Goal: Navigation & Orientation: Find specific page/section

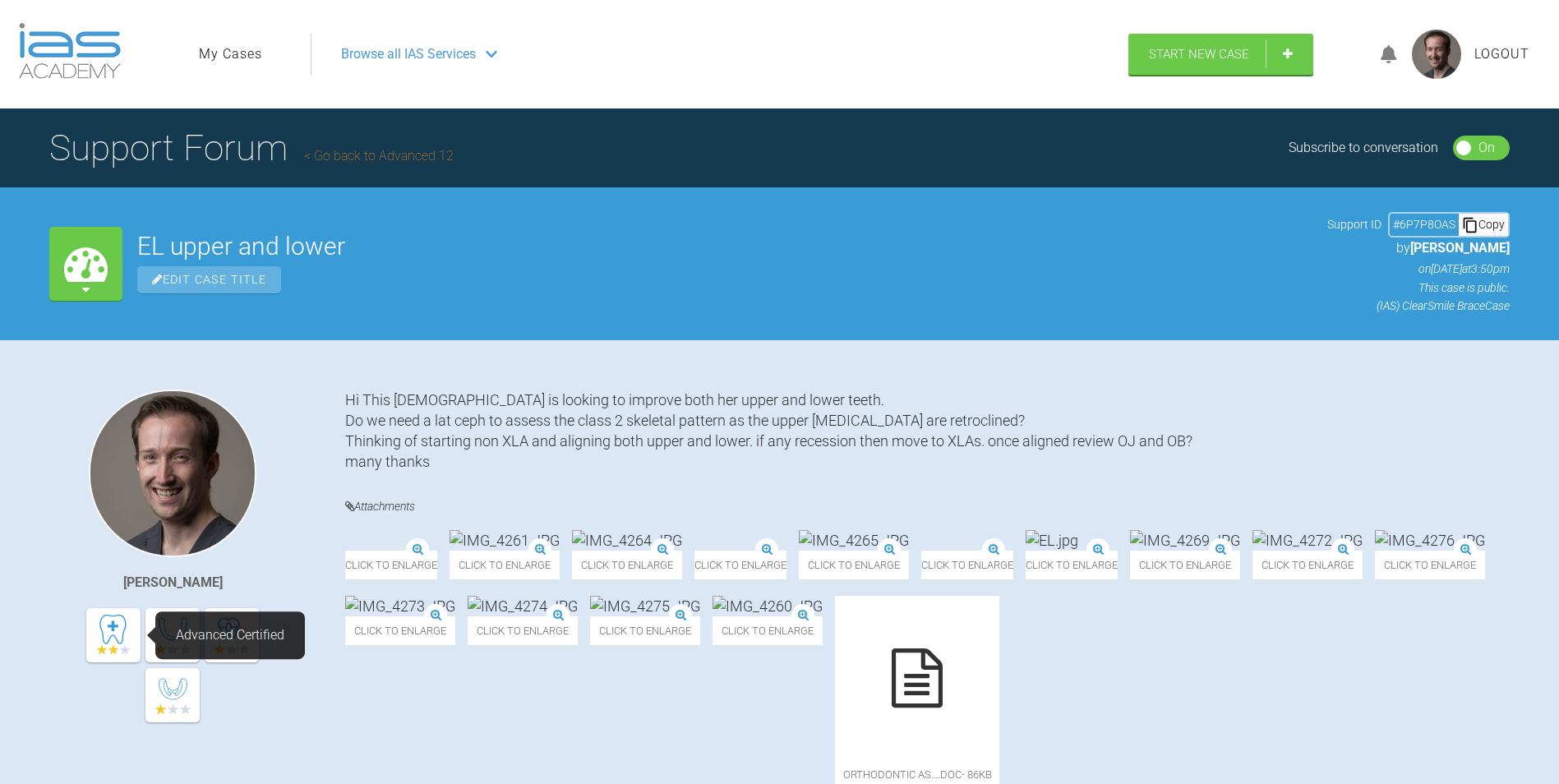
scroll to position [411, 0]
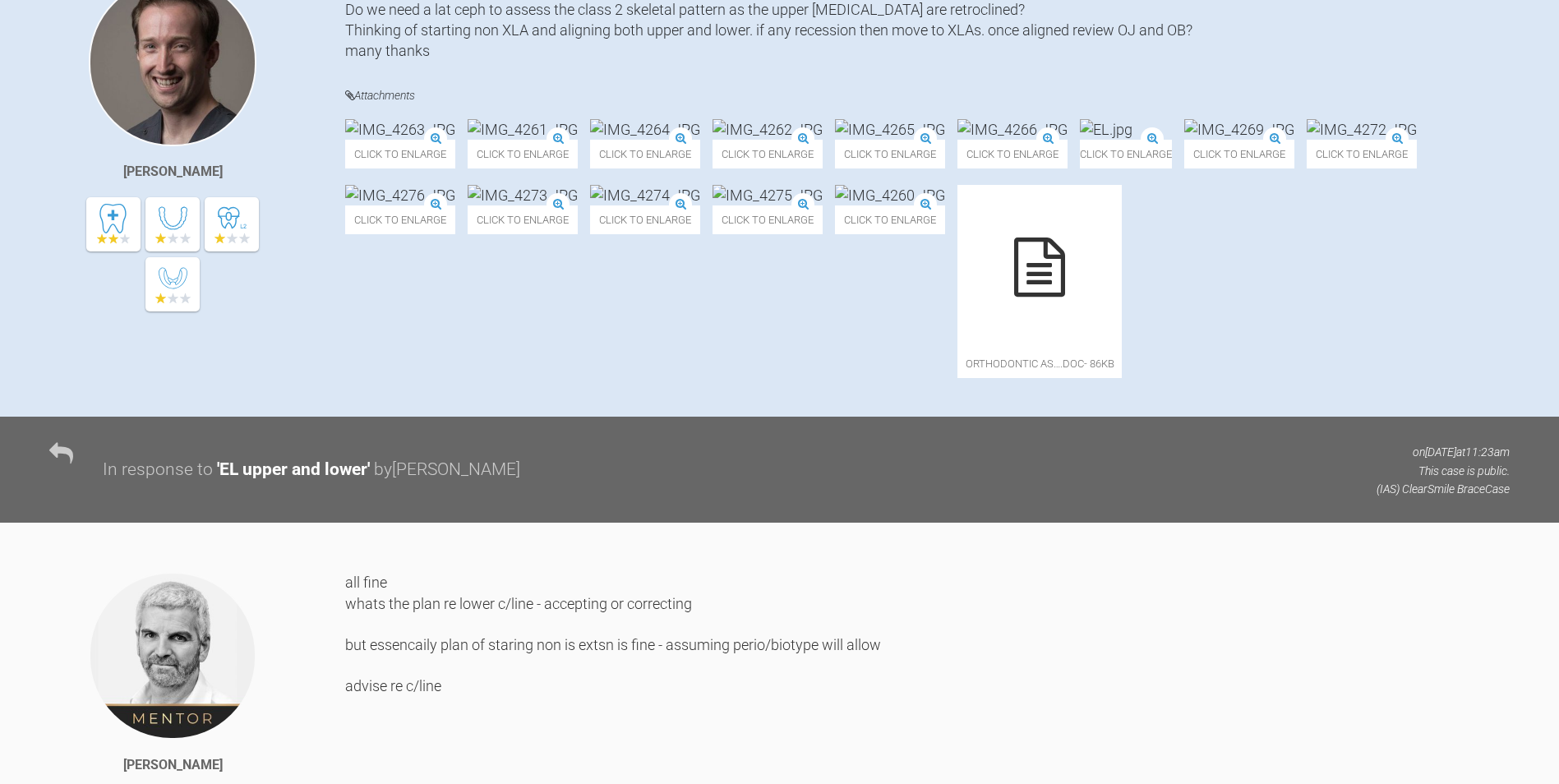
click at [835, 205] on img at bounding box center [890, 194] width 110 height 20
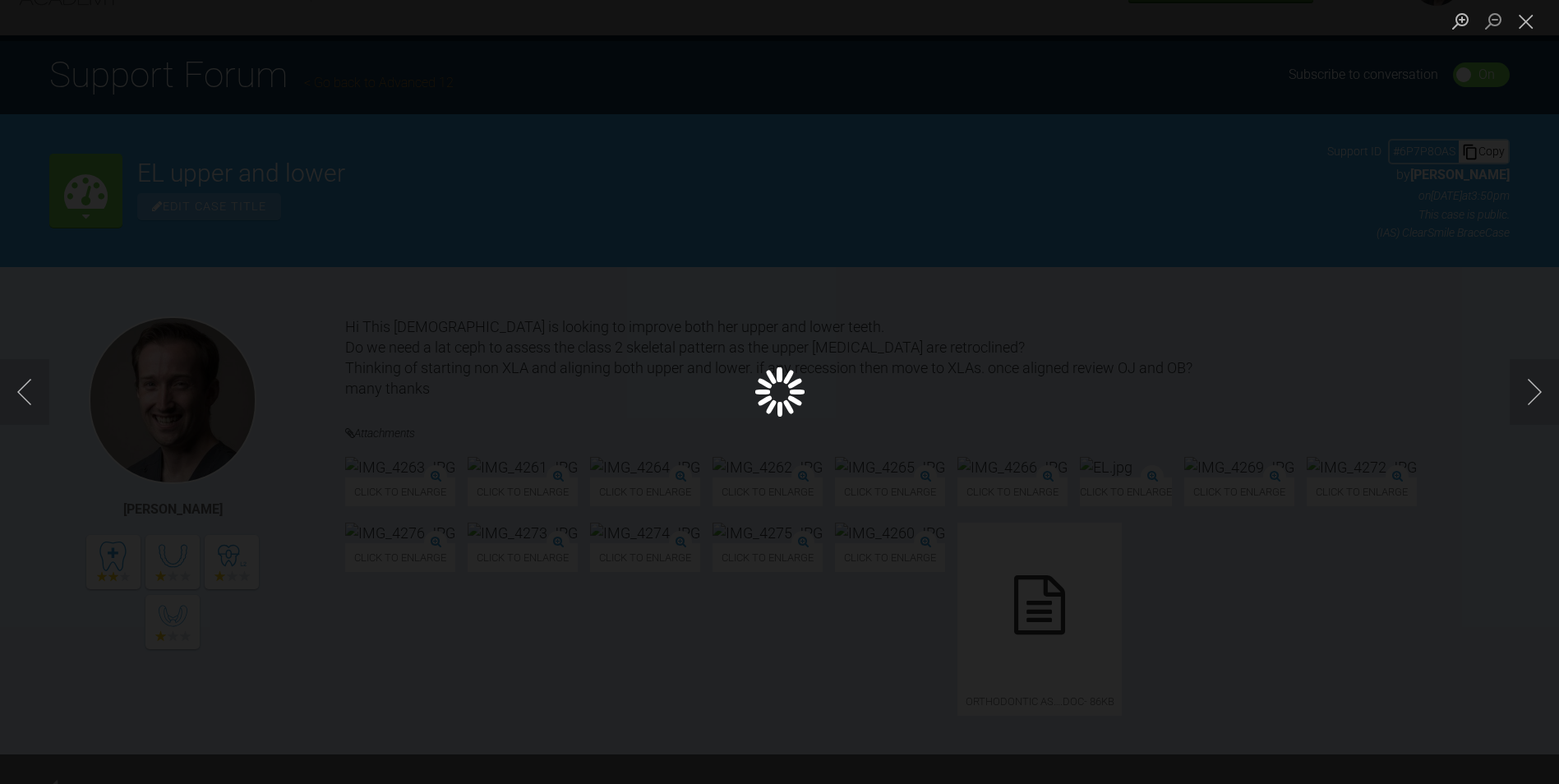
scroll to position [0, 0]
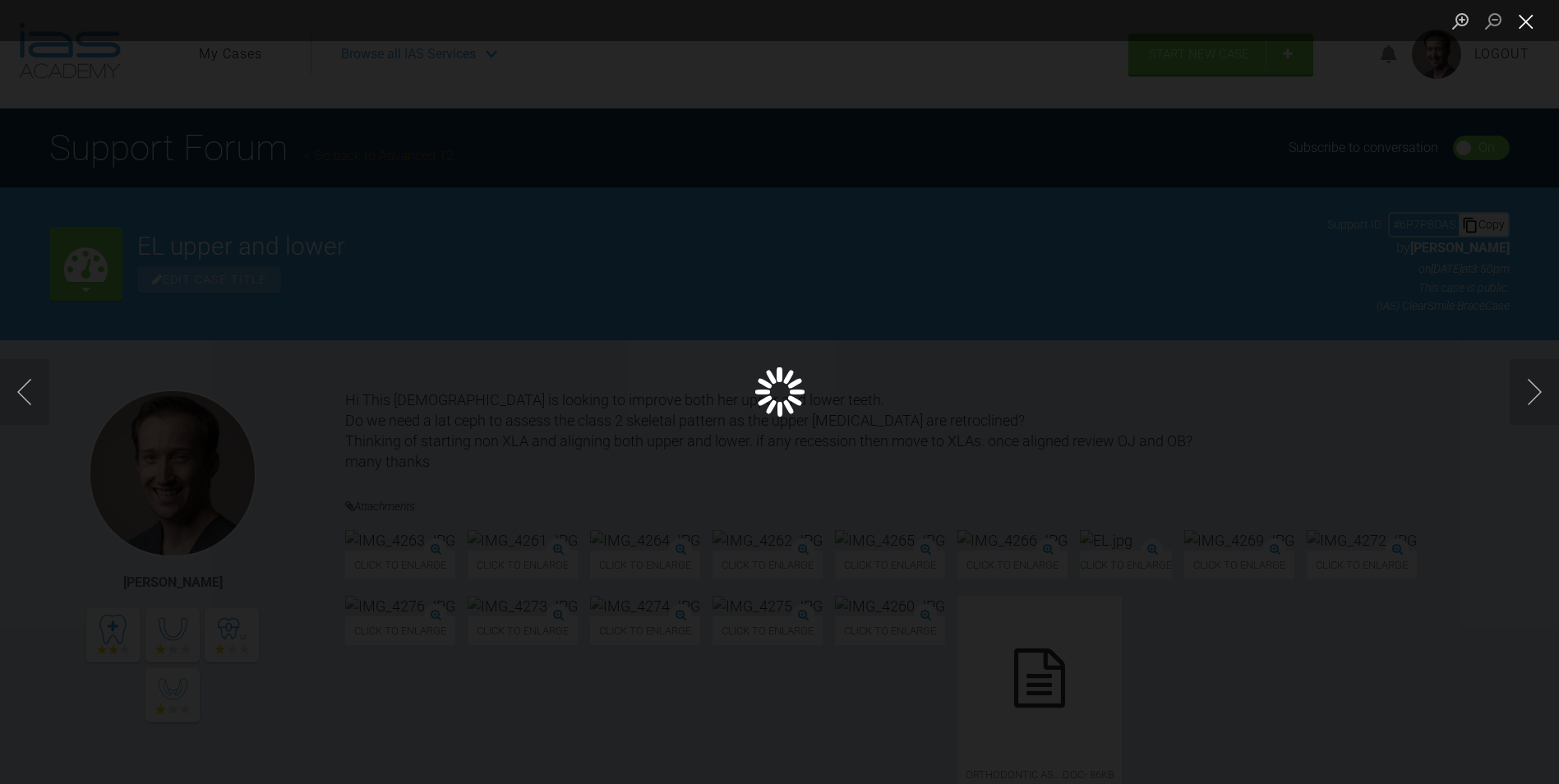
click at [1520, 21] on button "Close lightbox" at bounding box center [1526, 21] width 33 height 29
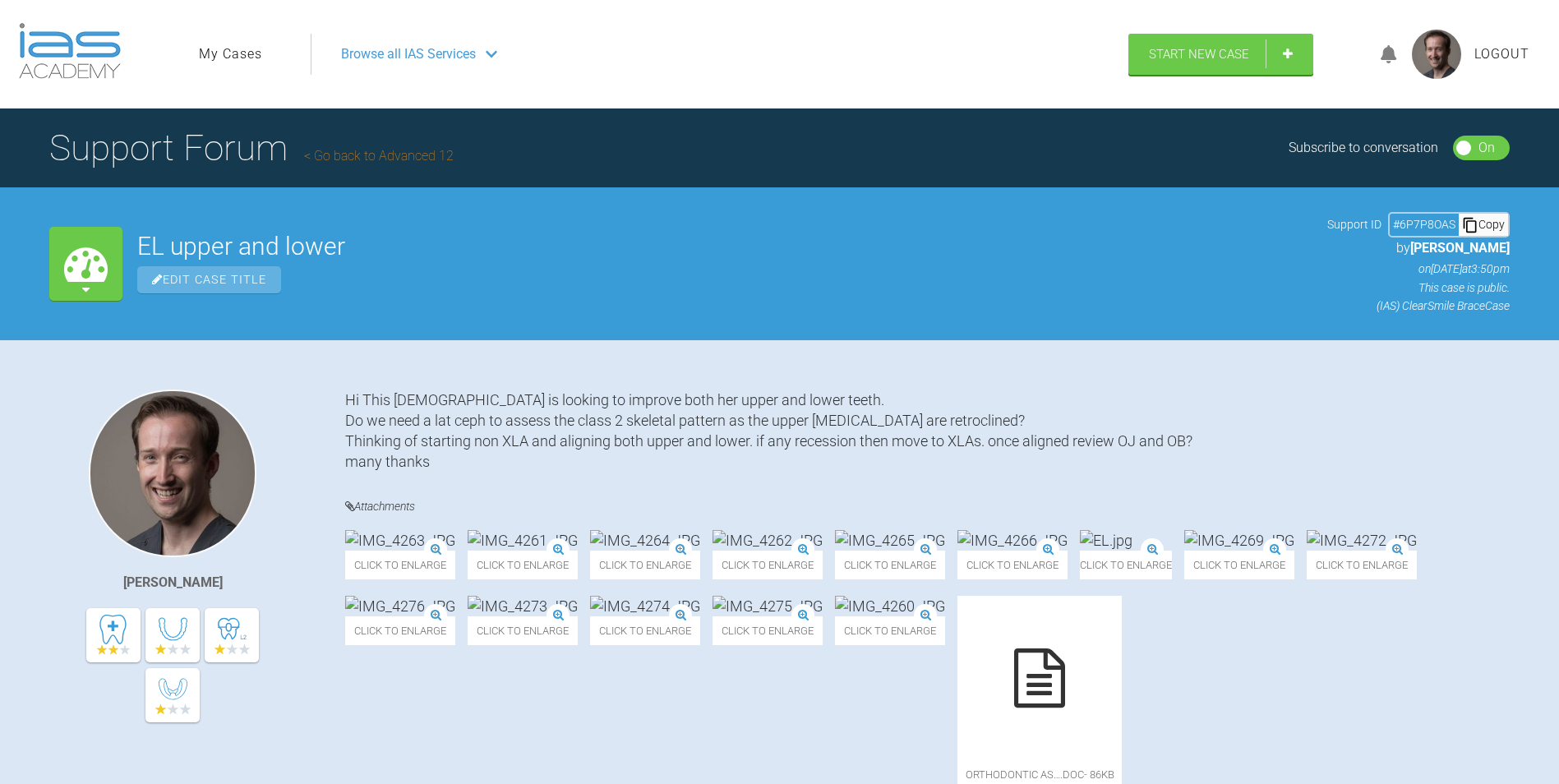
click at [431, 59] on span "Browse all IAS Services" at bounding box center [408, 54] width 135 height 21
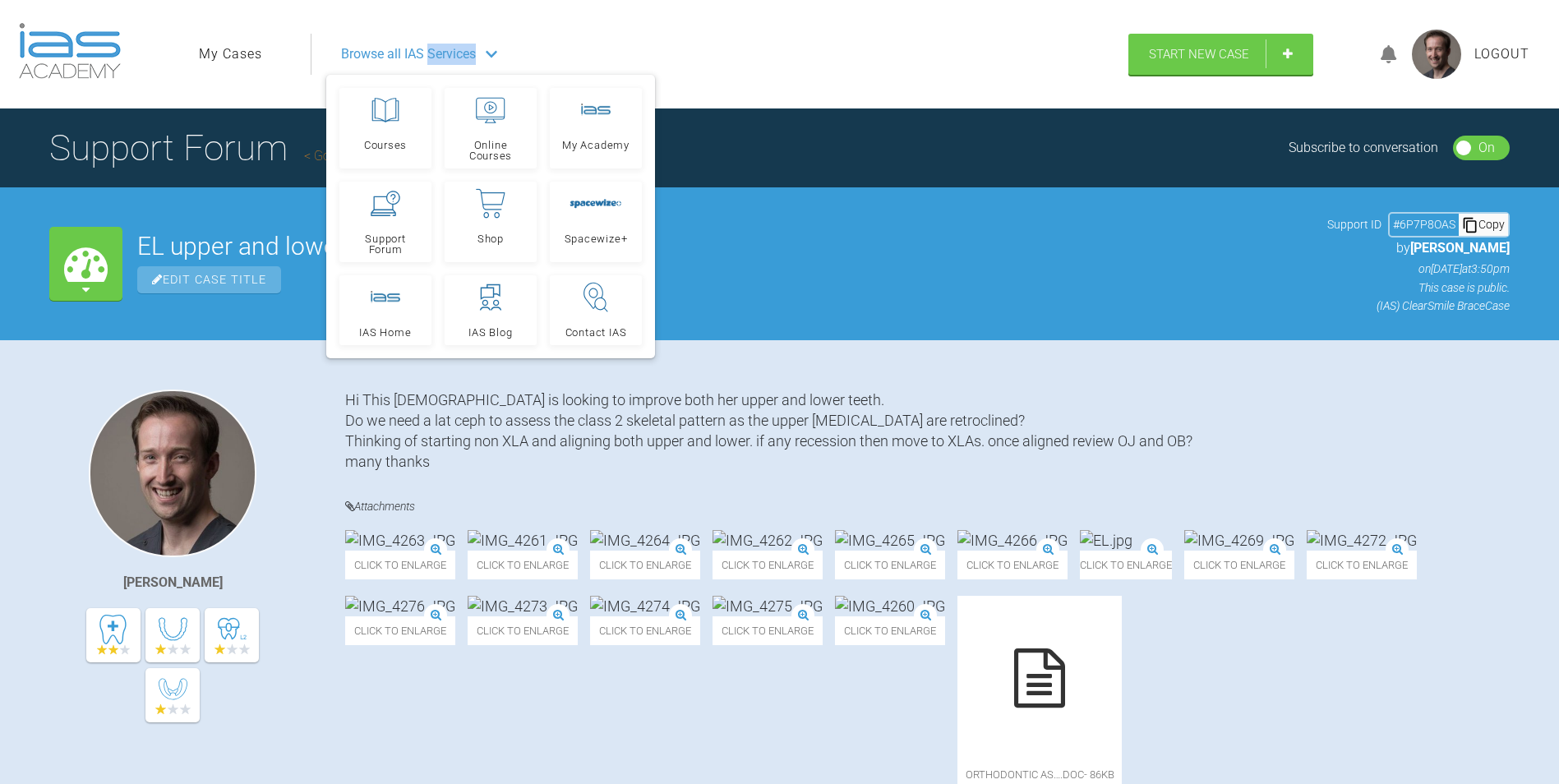
click at [431, 59] on span "Browse all IAS Services" at bounding box center [408, 54] width 135 height 21
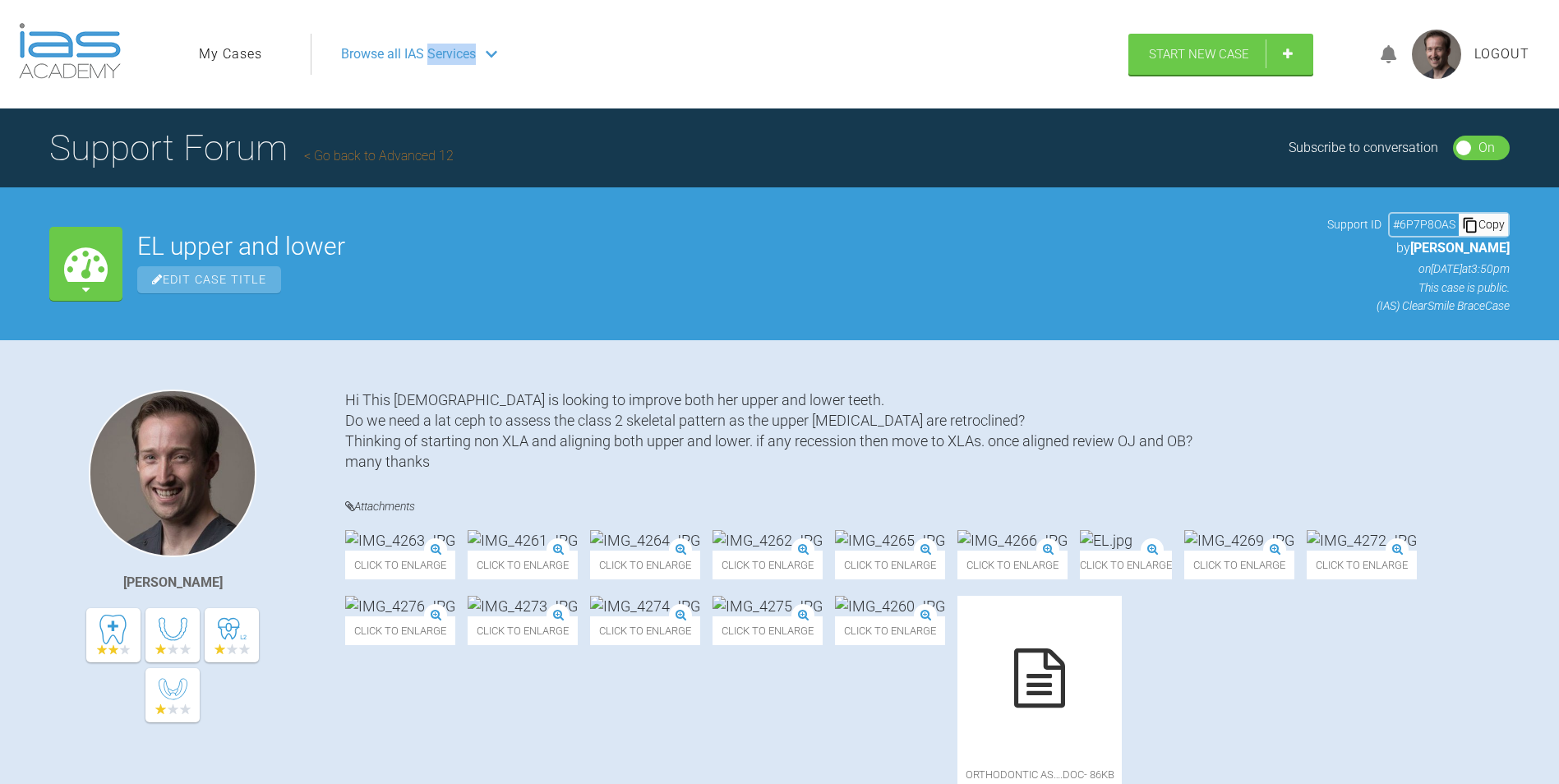
drag, startPoint x: 431, startPoint y: 59, endPoint x: 382, endPoint y: 150, distance: 103.4
click at [382, 150] on link "Go back to Advanced 12" at bounding box center [379, 156] width 150 height 16
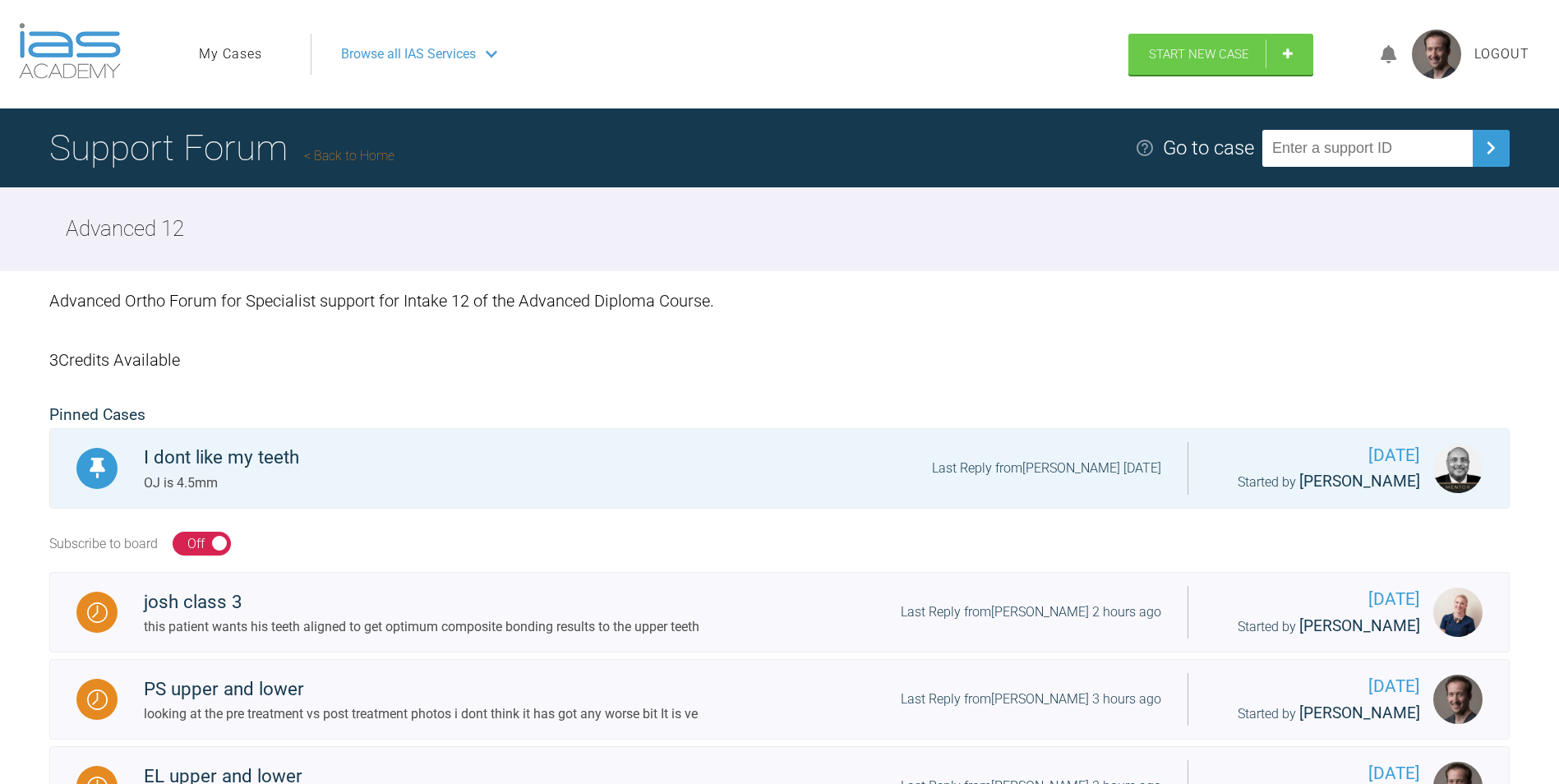
click at [1395, 59] on icon at bounding box center [1388, 55] width 17 height 19
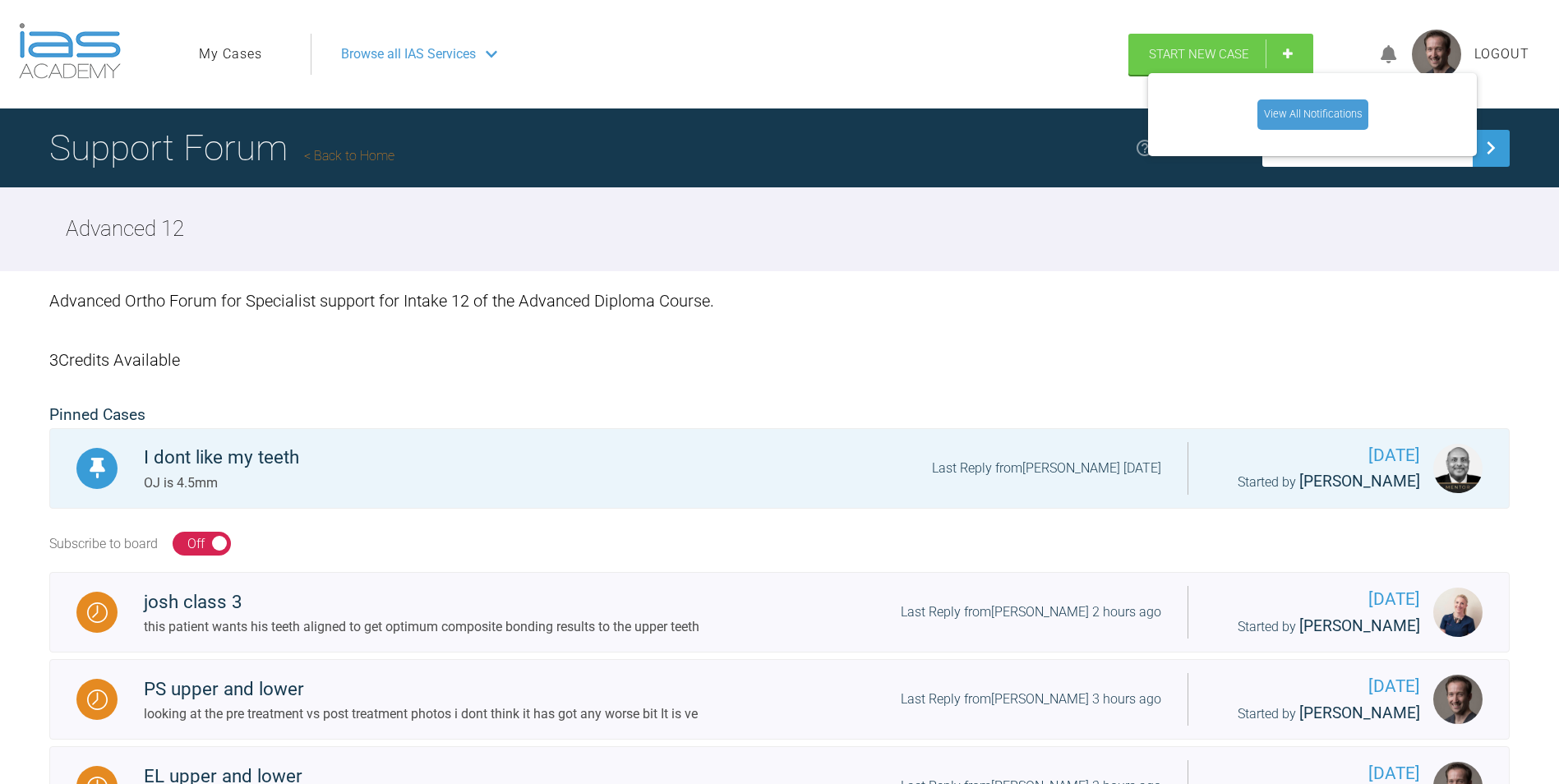
click at [1395, 59] on icon at bounding box center [1388, 55] width 17 height 19
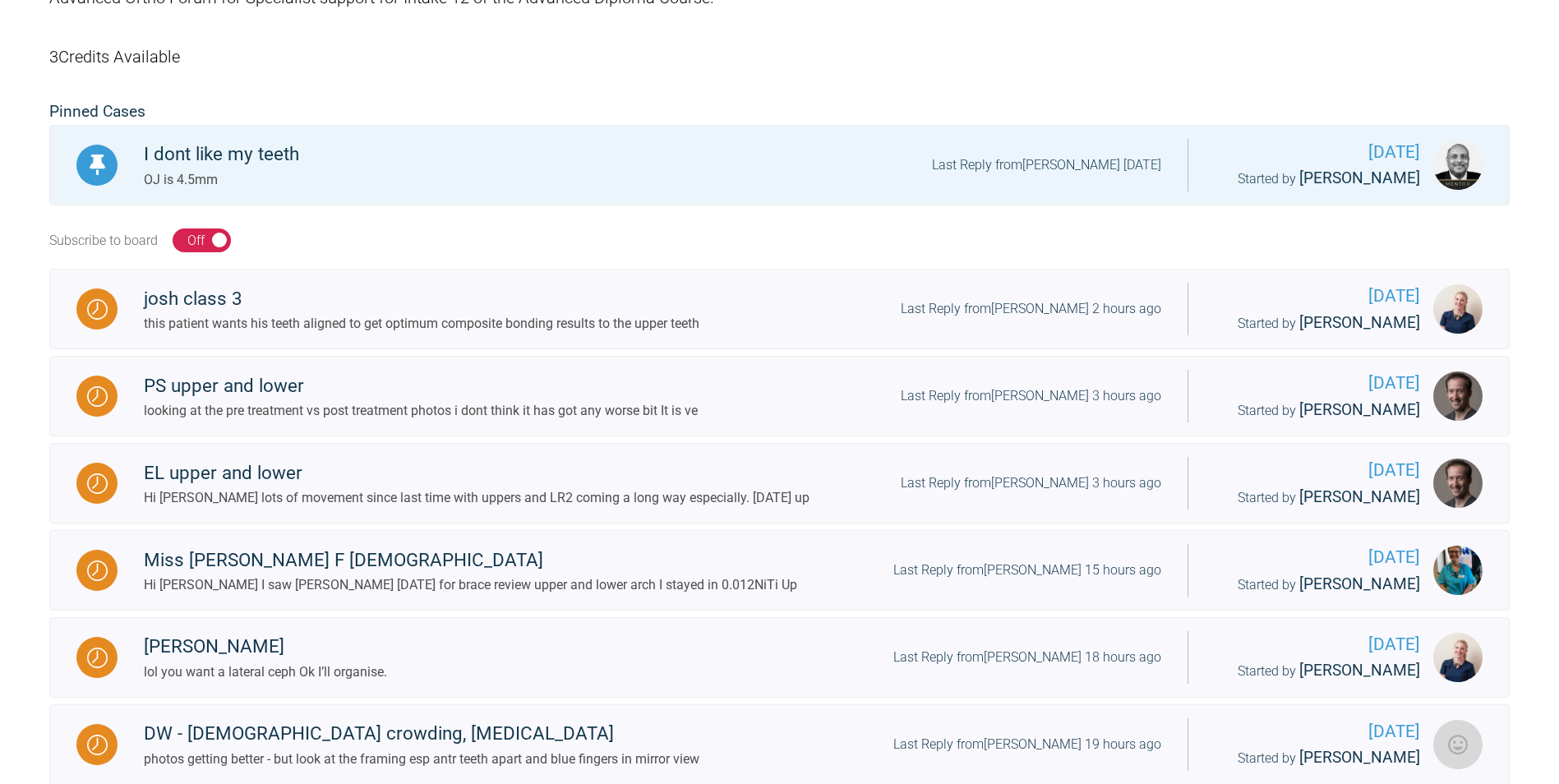
scroll to position [329, 0]
